Goal: Information Seeking & Learning: Find specific fact

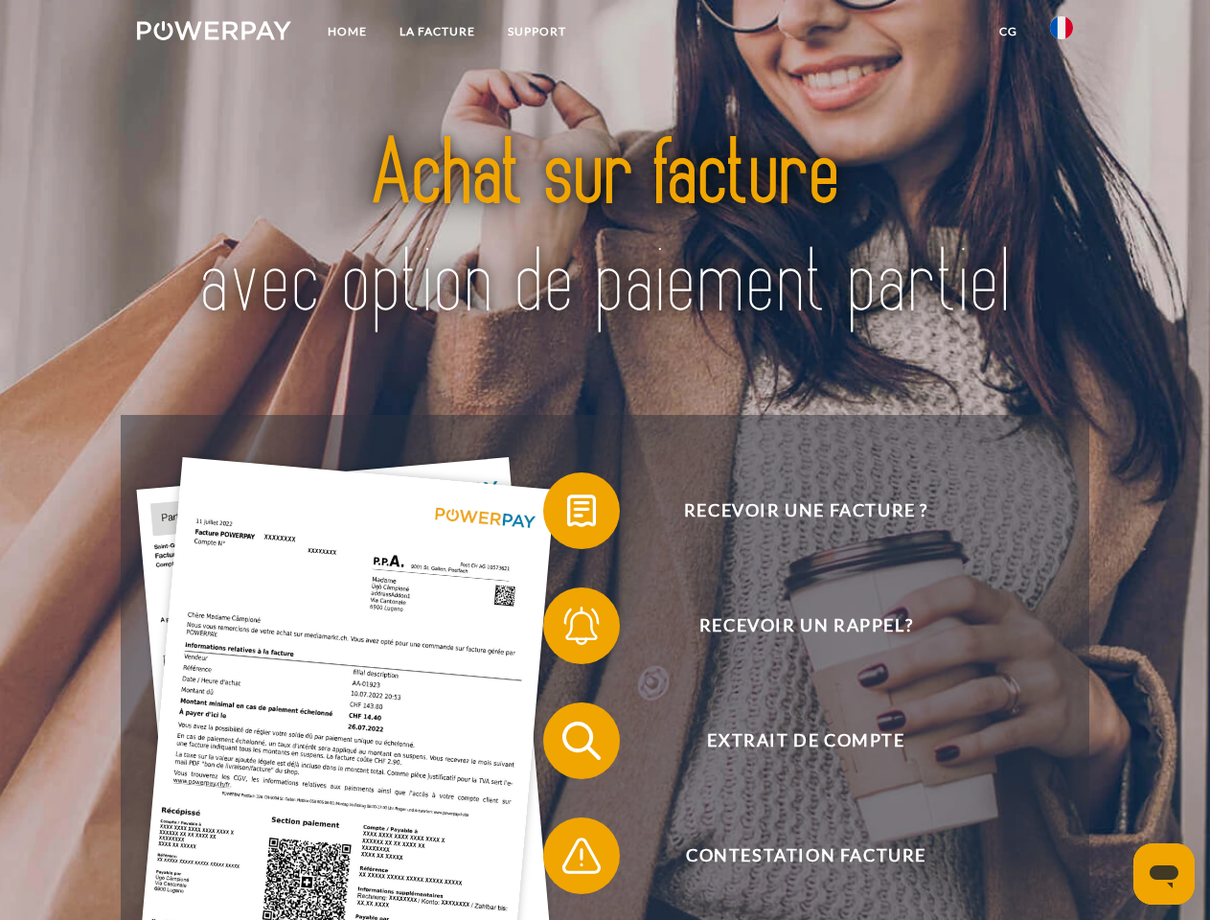
click at [214, 34] on img at bounding box center [214, 30] width 154 height 19
click at [1062, 34] on img at bounding box center [1061, 27] width 23 height 23
click at [1008, 32] on link "CG" at bounding box center [1008, 31] width 51 height 35
click at [567, 515] on span at bounding box center [553, 511] width 96 height 96
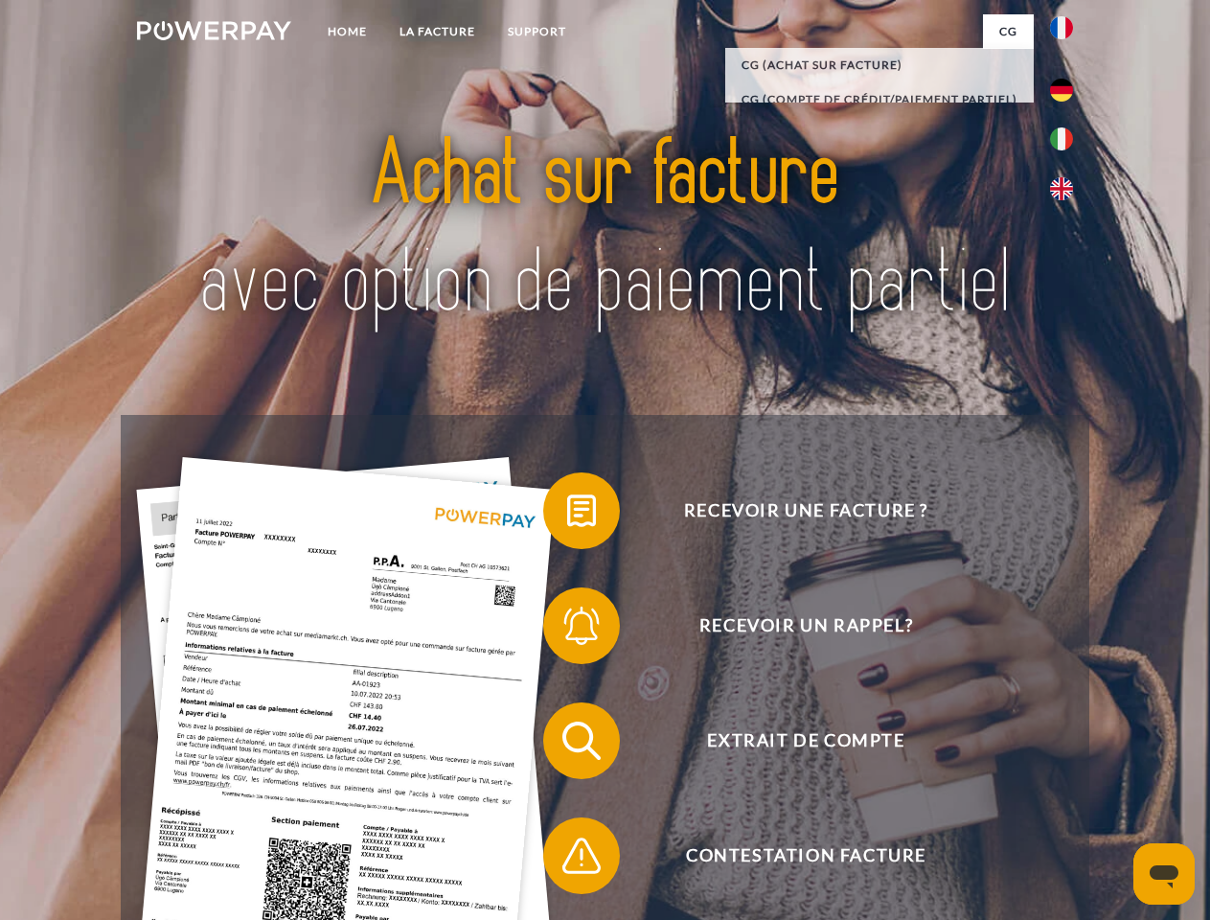
click at [567, 630] on span at bounding box center [553, 626] width 96 height 96
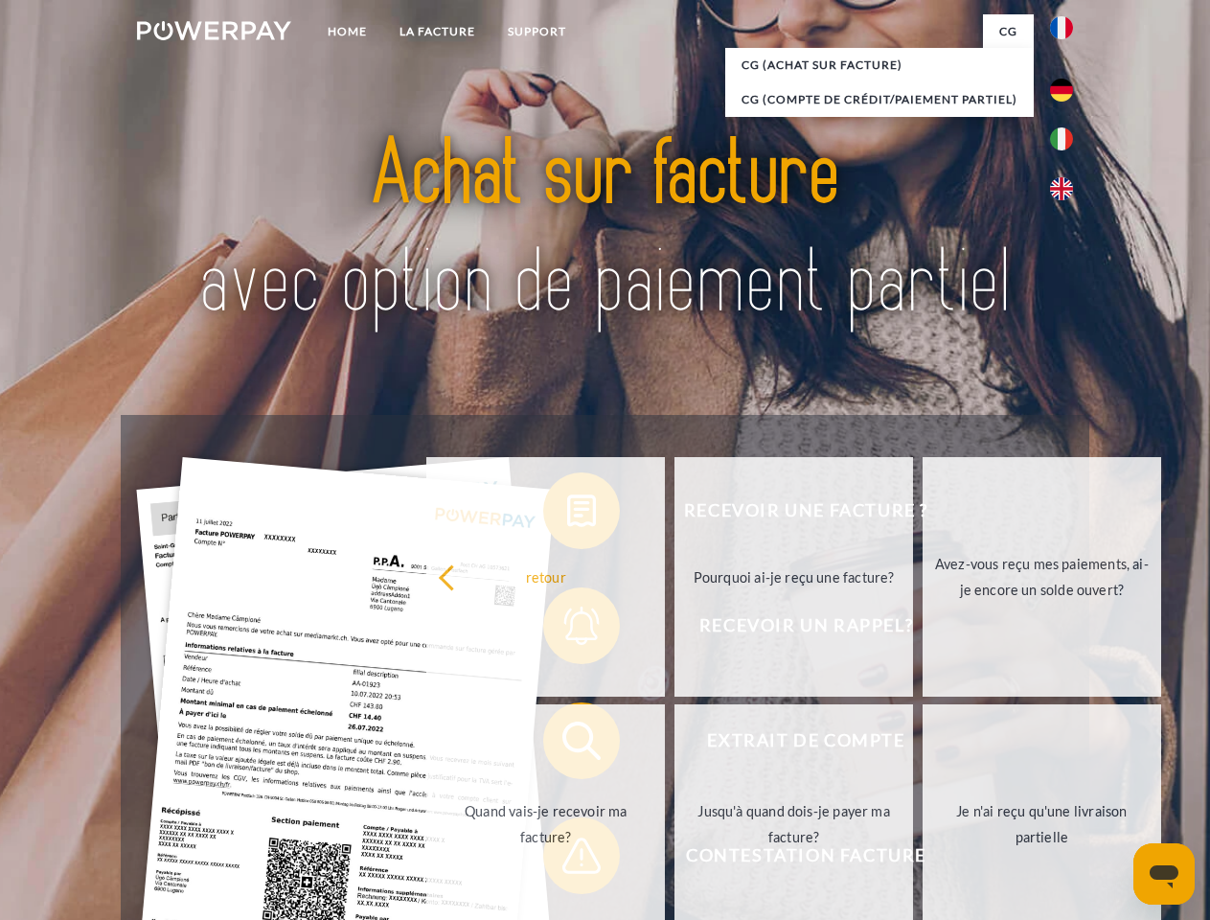
click at [675, 745] on link "Jusqu'à quand dois-je payer ma facture?" at bounding box center [794, 824] width 239 height 240
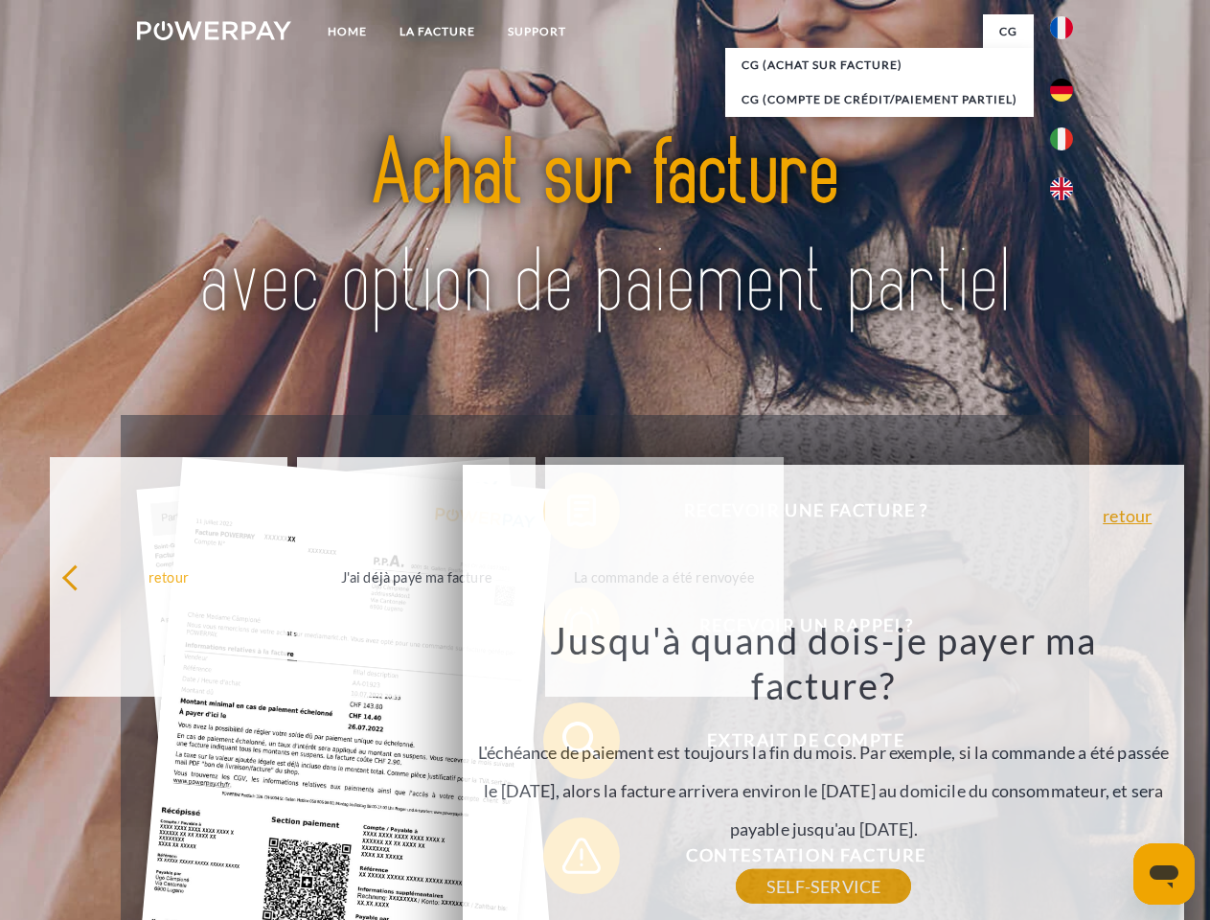
click at [567, 860] on div "Jusqu'à quand dois-je payer ma facture? L'échéance de paiement est toujours la …" at bounding box center [824, 751] width 700 height 269
click at [1164, 874] on icon "Ouvrir la fenêtre de messagerie" at bounding box center [1164, 876] width 29 height 23
